Goal: Task Accomplishment & Management: Use online tool/utility

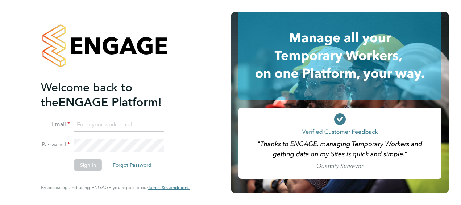
click at [104, 121] on input at bounding box center [119, 124] width 90 height 13
type input "billy.smith@hays.com"
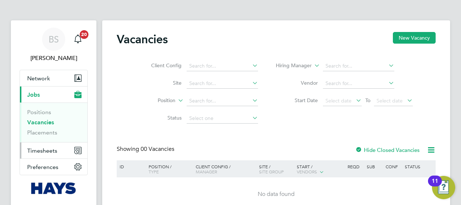
click at [37, 150] on span "Timesheets" at bounding box center [42, 150] width 30 height 7
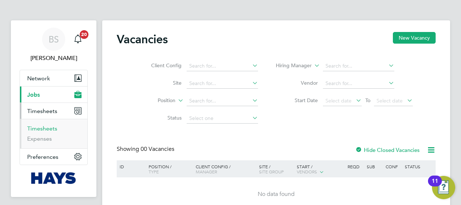
click at [42, 129] on link "Timesheets" at bounding box center [42, 128] width 30 height 7
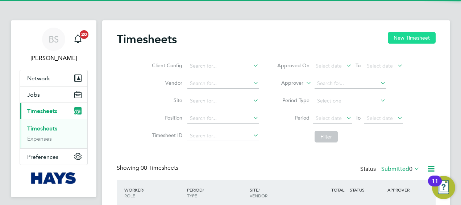
click at [411, 41] on button "New Timesheet" at bounding box center [412, 38] width 48 height 12
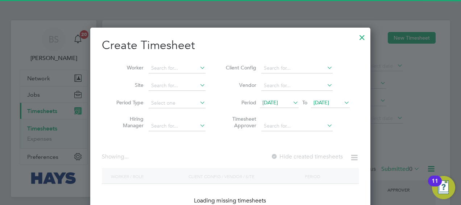
scroll to position [1463, 281]
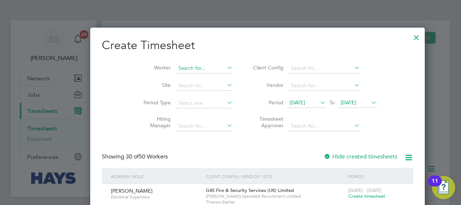
click at [186, 68] on input at bounding box center [204, 68] width 57 height 10
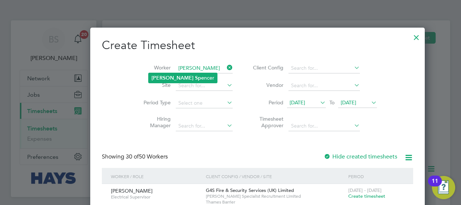
click at [195, 79] on b "Spe" at bounding box center [199, 78] width 9 height 6
type input "[PERSON_NAME]"
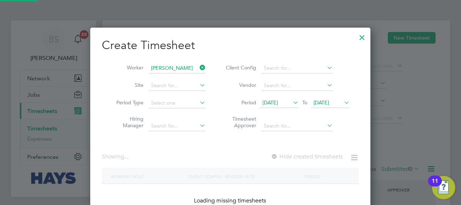
scroll to position [204, 281]
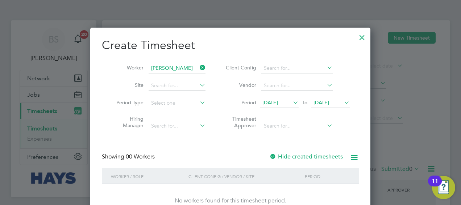
click at [304, 156] on label "Hide created timesheets" at bounding box center [307, 156] width 74 height 7
click at [304, 153] on label "Hide created timesheets" at bounding box center [307, 156] width 74 height 7
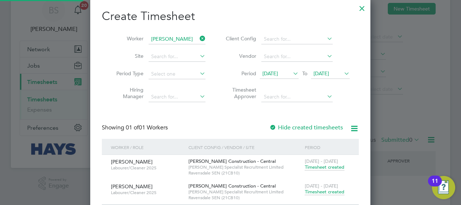
scroll to position [60, 0]
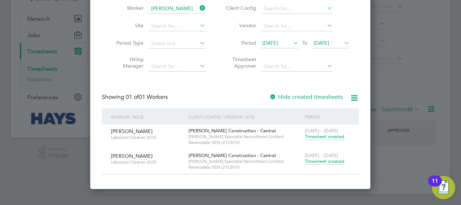
click at [328, 162] on span "Timesheet created" at bounding box center [325, 161] width 40 height 7
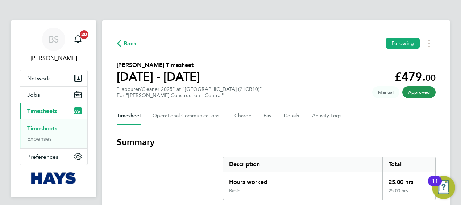
click at [409, 79] on app-decimal "£479. 00" at bounding box center [415, 77] width 41 height 14
click at [410, 78] on app-decimal "£479. 00" at bounding box center [415, 77] width 41 height 14
click at [352, 70] on section "[PERSON_NAME] Timesheet [DATE] - [DATE] £479. 00 "Labourer/Cleaner 2025" at "[G…" at bounding box center [276, 80] width 319 height 38
click at [139, 97] on div "For "[PERSON_NAME] Construction - Central"" at bounding box center [189, 95] width 145 height 6
click at [140, 96] on div "For "[PERSON_NAME] Construction - Central"" at bounding box center [189, 95] width 145 height 6
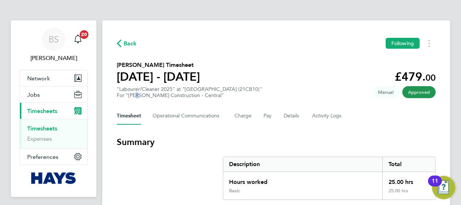
click at [140, 97] on div "For "[PERSON_NAME] Construction - Central"" at bounding box center [189, 95] width 145 height 6
drag, startPoint x: 278, startPoint y: 85, endPoint x: 273, endPoint y: 86, distance: 5.6
click at [276, 86] on section "[PERSON_NAME] Timesheet [DATE] - [DATE] £479. 00 "Labourer/Cleaner 2025" at "[G…" at bounding box center [276, 80] width 319 height 38
drag, startPoint x: 273, startPoint y: 86, endPoint x: 204, endPoint y: 104, distance: 71.7
click at [268, 87] on section "[PERSON_NAME] Timesheet [DATE] - [DATE] £479. 00 "Labourer/Cleaner 2025" at "[G…" at bounding box center [276, 80] width 319 height 38
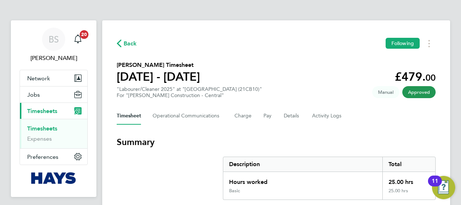
click at [198, 89] on div ""Labourer/Cleaner 2025" at "[GEOGRAPHIC_DATA] (21CB10)" For "[PERSON_NAME] Cons…" at bounding box center [189, 92] width 145 height 12
click at [186, 98] on div "For "[PERSON_NAME] Construction - Central"" at bounding box center [189, 95] width 145 height 6
drag, startPoint x: 186, startPoint y: 98, endPoint x: 256, endPoint y: 87, distance: 70.9
click at [256, 87] on section "[PERSON_NAME] Timesheet [DATE] - [DATE] £479. 00 "Labourer/Cleaner 2025" at "[G…" at bounding box center [276, 80] width 319 height 38
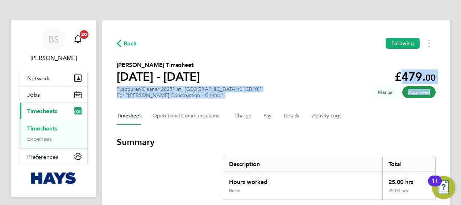
drag, startPoint x: 395, startPoint y: 75, endPoint x: 366, endPoint y: 65, distance: 30.4
click at [366, 65] on section "[PERSON_NAME] Timesheet [DATE] - [DATE] £479. 00 "Labourer/Cleaner 2025" at "[G…" at bounding box center [276, 80] width 319 height 38
drag, startPoint x: 366, startPoint y: 65, endPoint x: 325, endPoint y: 72, distance: 41.9
click at [329, 72] on section "[PERSON_NAME] Timesheet [DATE] - [DATE] £479. 00 "Labourer/Cleaner 2025" at "[G…" at bounding box center [276, 80] width 319 height 38
click at [319, 67] on section "[PERSON_NAME] Timesheet [DATE] - [DATE] £479. 00 "Labourer/Cleaner 2025" at "[G…" at bounding box center [276, 80] width 319 height 38
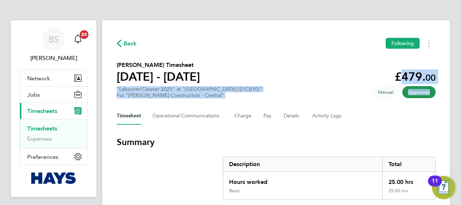
click at [376, 78] on section "[PERSON_NAME] Timesheet [DATE] - [DATE] £479. 00 "Labourer/Cleaner 2025" at "[G…" at bounding box center [276, 80] width 319 height 38
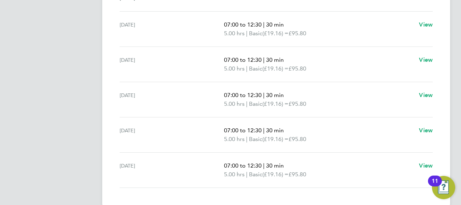
scroll to position [217, 0]
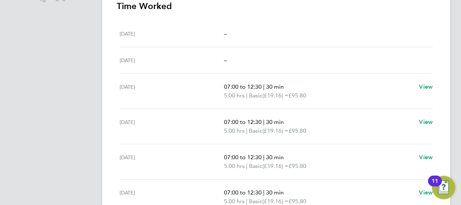
drag, startPoint x: 223, startPoint y: 120, endPoint x: 159, endPoint y: 98, distance: 68.2
click at [160, 100] on div "[DATE] 07:00 to 12:30 | 30 min 5.00 hrs | Basic (£19.16) = £95.80 View" at bounding box center [276, 91] width 313 height 35
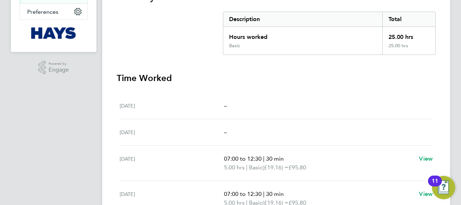
scroll to position [144, 0]
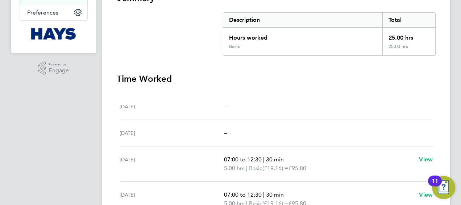
drag, startPoint x: 117, startPoint y: 83, endPoint x: 181, endPoint y: 126, distance: 77.9
click at [181, 126] on div "Back Following [PERSON_NAME] Timesheet [DATE] - [DATE] £479. 00 "Labourer/Clean…" at bounding box center [276, 107] width 348 height 463
drag, startPoint x: 181, startPoint y: 126, endPoint x: 163, endPoint y: 35, distance: 93.2
click at [163, 37] on section "Summary Description Total Hours worked 25.00 hrs Basic 25.00 hrs" at bounding box center [276, 23] width 319 height 63
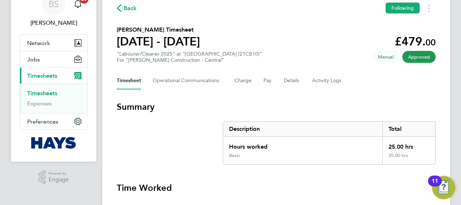
scroll to position [0, 0]
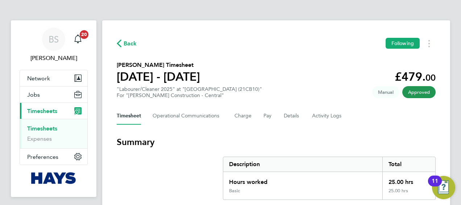
click at [390, 91] on span "Manual" at bounding box center [386, 92] width 27 height 12
click at [390, 92] on span "Manual" at bounding box center [386, 92] width 27 height 12
drag, startPoint x: 390, startPoint y: 92, endPoint x: 376, endPoint y: 64, distance: 31.3
click at [376, 64] on section "[PERSON_NAME] Timesheet [DATE] - [DATE] £479. 00 "Labourer/Cleaner 2025" at "[G…" at bounding box center [276, 80] width 319 height 38
click at [411, 73] on app-decimal "£479. 00" at bounding box center [415, 77] width 41 height 14
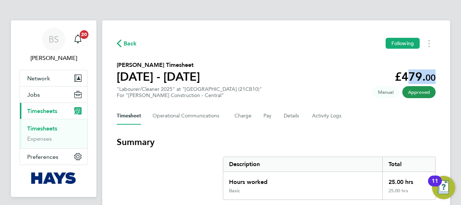
click at [411, 74] on app-decimal "£479. 00" at bounding box center [415, 77] width 41 height 14
drag, startPoint x: 411, startPoint y: 74, endPoint x: 389, endPoint y: 75, distance: 21.8
click at [383, 75] on section "[PERSON_NAME] Timesheet [DATE] - [DATE] £479. 00 "Labourer/Cleaner 2025" at "[G…" at bounding box center [276, 80] width 319 height 38
click at [413, 75] on app-decimal "£479. 00" at bounding box center [415, 77] width 41 height 14
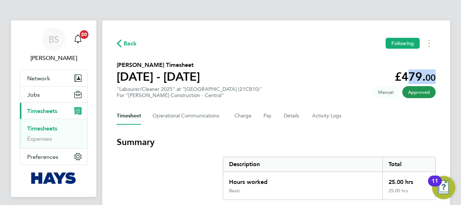
click at [413, 75] on app-decimal "£479. 00" at bounding box center [415, 77] width 41 height 14
drag, startPoint x: 413, startPoint y: 75, endPoint x: 394, endPoint y: 75, distance: 19.2
click at [389, 75] on section "[PERSON_NAME] Timesheet [DATE] - [DATE] £479. 00 "Labourer/Cleaner 2025" at "[G…" at bounding box center [276, 80] width 319 height 38
click at [411, 75] on app-decimal "£479. 00" at bounding box center [415, 77] width 41 height 14
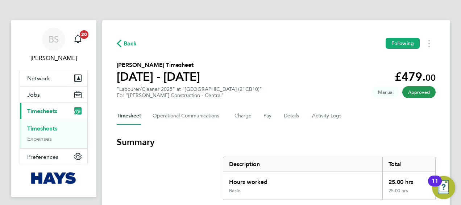
click at [413, 75] on app-decimal "£479. 00" at bounding box center [415, 77] width 41 height 14
drag, startPoint x: 413, startPoint y: 75, endPoint x: 393, endPoint y: 76, distance: 20.0
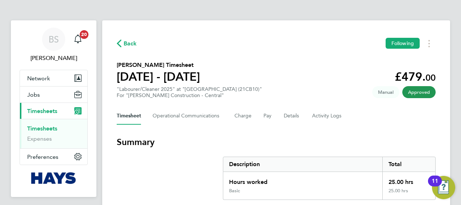
click at [388, 76] on section "[PERSON_NAME] Timesheet [DATE] - [DATE] £479. 00 "Labourer/Cleaner 2025" at "[G…" at bounding box center [276, 80] width 319 height 38
click at [411, 75] on app-decimal "£479. 00" at bounding box center [415, 77] width 41 height 14
drag, startPoint x: 411, startPoint y: 75, endPoint x: 393, endPoint y: 75, distance: 17.8
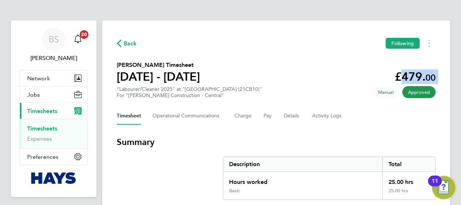
click at [393, 75] on section "[PERSON_NAME] Timesheet [DATE] - [DATE] £479. 00 "Labourer/Cleaner 2025" at "[G…" at bounding box center [276, 80] width 319 height 38
click at [414, 75] on app-decimal "£479. 00" at bounding box center [415, 77] width 41 height 14
click at [405, 62] on section "[PERSON_NAME] Timesheet [DATE] - [DATE] £479. 00 "Labourer/Cleaner 2025" at "[G…" at bounding box center [276, 80] width 319 height 38
click at [414, 71] on app-decimal "£479. 00" at bounding box center [415, 77] width 41 height 14
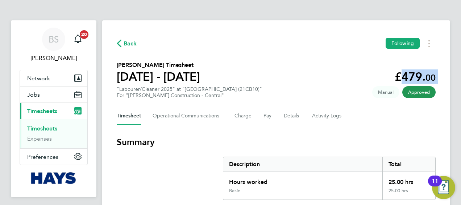
click at [414, 71] on app-decimal "£479. 00" at bounding box center [415, 77] width 41 height 14
drag, startPoint x: 414, startPoint y: 71, endPoint x: 387, endPoint y: 71, distance: 26.5
click at [372, 73] on section "[PERSON_NAME] Timesheet [DATE] - [DATE] £479. 00 "Labourer/Cleaner 2025" at "[G…" at bounding box center [276, 80] width 319 height 38
click at [415, 73] on app-decimal "£479. 00" at bounding box center [415, 77] width 41 height 14
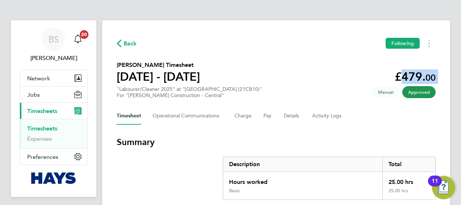
click at [415, 73] on app-decimal "£479. 00" at bounding box center [415, 77] width 41 height 14
drag, startPoint x: 415, startPoint y: 73, endPoint x: 377, endPoint y: 72, distance: 38.8
click at [375, 73] on section "[PERSON_NAME] Timesheet [DATE] - [DATE] £479. 00 "Labourer/Cleaner 2025" at "[G…" at bounding box center [276, 80] width 319 height 38
click at [414, 73] on app-decimal "£479. 00" at bounding box center [415, 77] width 41 height 14
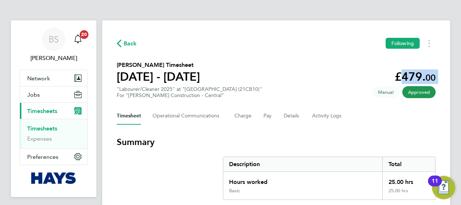
click at [414, 73] on app-decimal "£479. 00" at bounding box center [415, 77] width 41 height 14
drag, startPoint x: 414, startPoint y: 73, endPoint x: 381, endPoint y: 75, distance: 33.8
click at [368, 73] on section "[PERSON_NAME] Timesheet [DATE] - [DATE] £479. 00 "Labourer/Cleaner 2025" at "[G…" at bounding box center [276, 80] width 319 height 38
click at [414, 75] on app-decimal "£479. 00" at bounding box center [415, 77] width 41 height 14
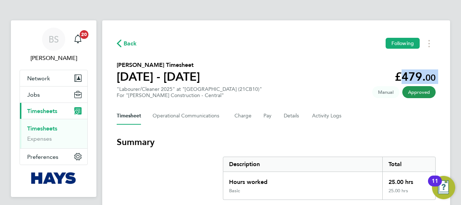
click at [414, 75] on app-decimal "£479. 00" at bounding box center [415, 77] width 41 height 14
drag, startPoint x: 414, startPoint y: 75, endPoint x: 382, endPoint y: 72, distance: 31.7
click at [377, 72] on section "[PERSON_NAME] Timesheet [DATE] - [DATE] £479. 00 "Labourer/Cleaner 2025" at "[G…" at bounding box center [276, 80] width 319 height 38
click at [411, 73] on app-decimal "£479. 00" at bounding box center [415, 77] width 41 height 14
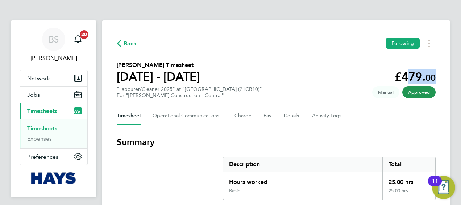
click at [411, 74] on app-decimal "£479. 00" at bounding box center [415, 77] width 41 height 14
click at [394, 74] on section "[PERSON_NAME] Timesheet [DATE] - [DATE] £479. 00 "Labourer/Cleaner 2025" at "[G…" at bounding box center [276, 80] width 319 height 38
click at [410, 74] on app-decimal "£479. 00" at bounding box center [415, 77] width 41 height 14
click at [410, 73] on app-decimal "£479. 00" at bounding box center [415, 77] width 41 height 14
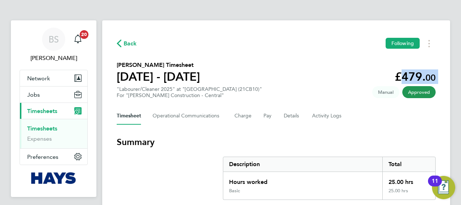
click at [410, 73] on app-decimal "£479. 00" at bounding box center [415, 77] width 41 height 14
drag, startPoint x: 410, startPoint y: 73, endPoint x: 371, endPoint y: 74, distance: 39.2
click at [371, 74] on section "[PERSON_NAME] Timesheet [DATE] - [DATE] £479. 00 "Labourer/Cleaner 2025" at "[G…" at bounding box center [276, 80] width 319 height 38
click at [414, 74] on app-decimal "£479. 00" at bounding box center [415, 77] width 41 height 14
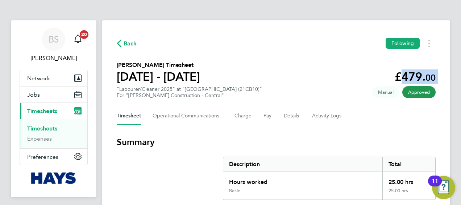
click at [414, 74] on app-decimal "£479. 00" at bounding box center [415, 77] width 41 height 14
drag, startPoint x: 414, startPoint y: 74, endPoint x: 388, endPoint y: 74, distance: 25.8
click at [372, 75] on section "[PERSON_NAME] Timesheet [DATE] - [DATE] £479. 00 "Labourer/Cleaner 2025" at "[G…" at bounding box center [276, 80] width 319 height 38
click at [414, 73] on app-decimal "£479. 00" at bounding box center [415, 77] width 41 height 14
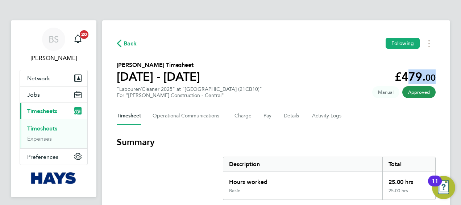
click at [413, 74] on app-decimal "£479. 00" at bounding box center [415, 77] width 41 height 14
click at [411, 76] on app-decimal "£479. 00" at bounding box center [415, 77] width 41 height 14
click at [410, 76] on app-decimal "£479. 00" at bounding box center [415, 77] width 41 height 14
click at [414, 75] on app-decimal "£479. 00" at bounding box center [415, 77] width 41 height 14
click at [390, 71] on section "[PERSON_NAME] Timesheet [DATE] - [DATE] £479. 00 "Labourer/Cleaner 2025" at "[G…" at bounding box center [276, 80] width 319 height 38
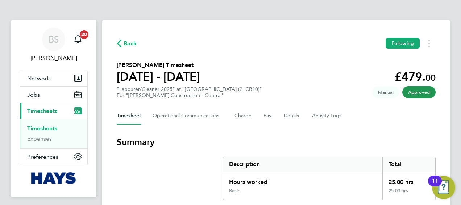
click at [414, 74] on app-decimal "£479. 00" at bounding box center [415, 77] width 41 height 14
click at [414, 72] on app-decimal "£479. 00" at bounding box center [415, 77] width 41 height 14
drag, startPoint x: 270, startPoint y: 79, endPoint x: 272, endPoint y: 76, distance: 4.2
click at [271, 79] on section "[PERSON_NAME] Timesheet [DATE] - [DATE] £479. 00 "Labourer/Cleaner 2025" at "[G…" at bounding box center [276, 80] width 319 height 38
drag, startPoint x: 315, startPoint y: 84, endPoint x: 315, endPoint y: 88, distance: 3.6
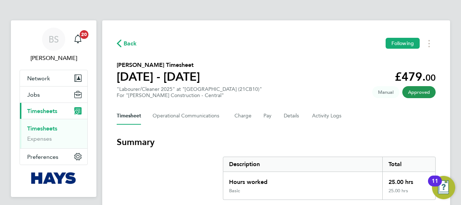
click at [315, 84] on section "[PERSON_NAME] Timesheet [DATE] - [DATE] £479. 00 "Labourer/Cleaner 2025" at "[G…" at bounding box center [276, 80] width 319 height 38
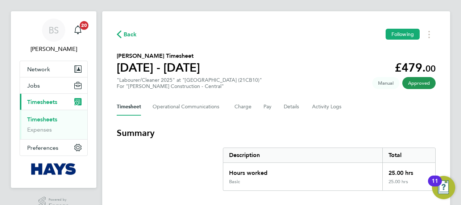
scroll to position [36, 0]
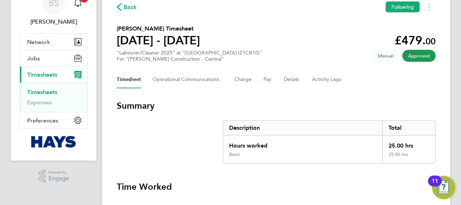
drag, startPoint x: 356, startPoint y: 112, endPoint x: 280, endPoint y: 55, distance: 95.6
drag, startPoint x: 280, startPoint y: 55, endPoint x: 333, endPoint y: 50, distance: 53.2
click at [332, 50] on section "[PERSON_NAME] Timesheet [DATE] - [DATE] £479. 00 "Labourer/Cleaner 2025" at "[G…" at bounding box center [276, 43] width 319 height 38
click at [307, 55] on section "[PERSON_NAME] Timesheet [DATE] - [DATE] £479. 00 "Labourer/Cleaner 2025" at "[G…" at bounding box center [276, 43] width 319 height 38
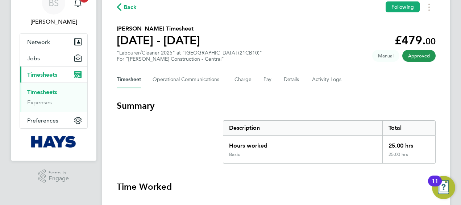
click at [251, 55] on section "[PERSON_NAME] Timesheet [DATE] - [DATE] £479. 00 "Labourer/Cleaner 2025" at "[G…" at bounding box center [276, 43] width 319 height 38
click at [234, 42] on section "[PERSON_NAME] Timesheet [DATE] - [DATE] £479. 00 "Labourer/Cleaner 2025" at "[G…" at bounding box center [276, 43] width 319 height 38
click at [169, 40] on h1 "[DATE] - [DATE]" at bounding box center [158, 40] width 83 height 15
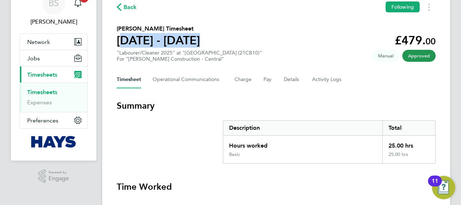
click at [170, 40] on h1 "[DATE] - [DATE]" at bounding box center [158, 40] width 83 height 15
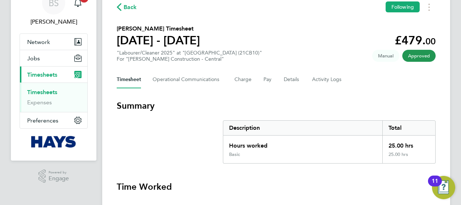
drag, startPoint x: 170, startPoint y: 40, endPoint x: 245, endPoint y: 38, distance: 75.1
click at [246, 38] on section "[PERSON_NAME] Timesheet [DATE] - [DATE] £479. 00 "Labourer/Cleaner 2025" at "[G…" at bounding box center [276, 43] width 319 height 38
click at [170, 40] on h1 "[DATE] - [DATE]" at bounding box center [158, 40] width 83 height 15
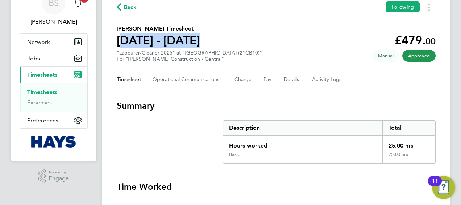
click at [170, 40] on h1 "[DATE] - [DATE]" at bounding box center [158, 40] width 83 height 15
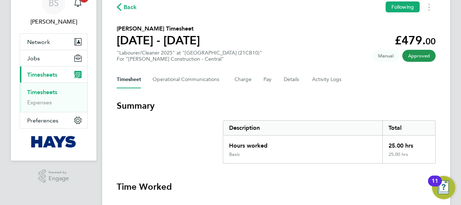
click at [200, 38] on h1 "[DATE] - [DATE]" at bounding box center [158, 40] width 83 height 15
click at [200, 40] on h1 "[DATE] - [DATE]" at bounding box center [158, 40] width 83 height 15
click at [244, 40] on section "[PERSON_NAME] Timesheet [DATE] - [DATE] £479. 00 "Labourer/Cleaner 2025" at "[G…" at bounding box center [276, 43] width 319 height 38
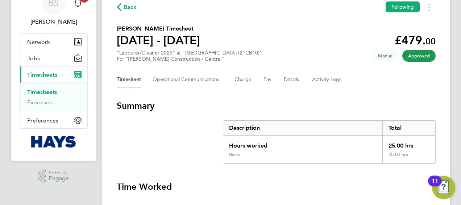
click at [200, 44] on h1 "[DATE] - [DATE]" at bounding box center [158, 40] width 83 height 15
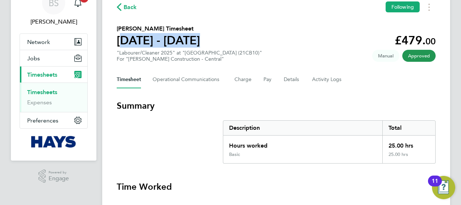
click at [200, 44] on h1 "[DATE] - [DATE]" at bounding box center [158, 40] width 83 height 15
drag, startPoint x: 202, startPoint y: 44, endPoint x: 169, endPoint y: 40, distance: 32.9
click at [169, 40] on h1 "[DATE] - [DATE]" at bounding box center [158, 40] width 83 height 15
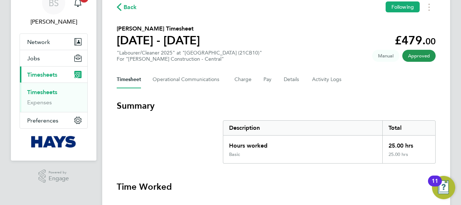
click at [172, 44] on h1 "[DATE] - [DATE]" at bounding box center [158, 40] width 83 height 15
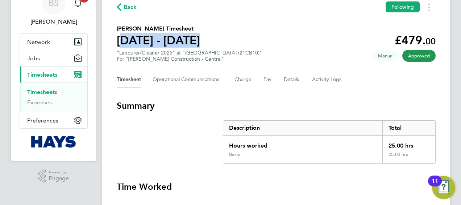
click at [172, 44] on h1 "[DATE] - [DATE]" at bounding box center [158, 40] width 83 height 15
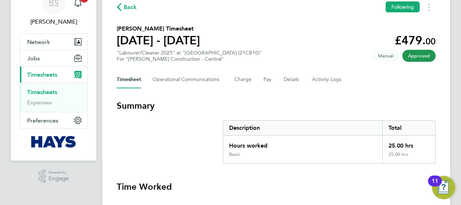
drag, startPoint x: 172, startPoint y: 44, endPoint x: 246, endPoint y: 43, distance: 74.0
click at [251, 41] on section "[PERSON_NAME] Timesheet [DATE] - [DATE] £479. 00 "Labourer/Cleaner 2025" at "[G…" at bounding box center [276, 43] width 319 height 38
click at [176, 41] on h1 "[DATE] - [DATE]" at bounding box center [158, 40] width 83 height 15
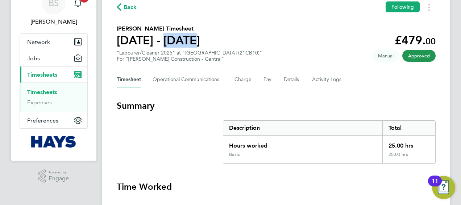
click at [173, 40] on h1 "[DATE] - [DATE]" at bounding box center [158, 40] width 83 height 15
click at [171, 40] on h1 "[DATE] - [DATE]" at bounding box center [158, 40] width 83 height 15
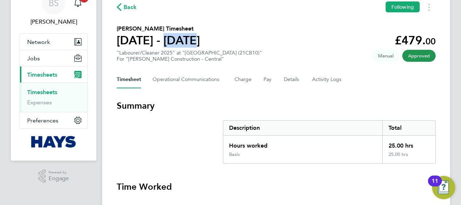
click at [171, 40] on h1 "[DATE] - [DATE]" at bounding box center [158, 40] width 83 height 15
drag, startPoint x: 171, startPoint y: 40, endPoint x: 251, endPoint y: 40, distance: 80.5
click at [251, 40] on section "[PERSON_NAME] Timesheet [DATE] - [DATE] £479. 00 "Labourer/Cleaner 2025" at "[G…" at bounding box center [276, 43] width 319 height 38
click at [170, 42] on h1 "[DATE] - [DATE]" at bounding box center [158, 40] width 83 height 15
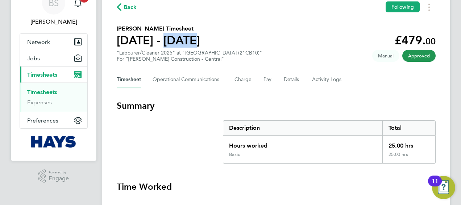
click at [170, 42] on h1 "[DATE] - [DATE]" at bounding box center [158, 40] width 83 height 15
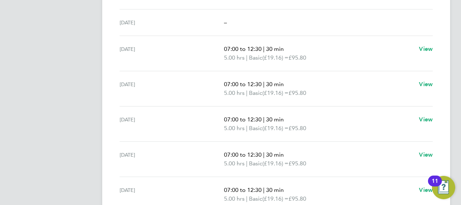
scroll to position [289, 0]
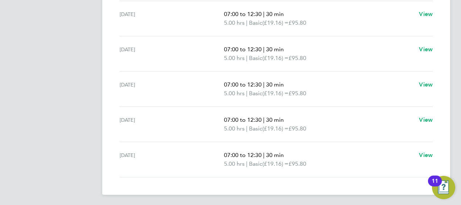
drag, startPoint x: 21, startPoint y: 74, endPoint x: 53, endPoint y: 15, distance: 67.1
